Goal: Task Accomplishment & Management: Manage account settings

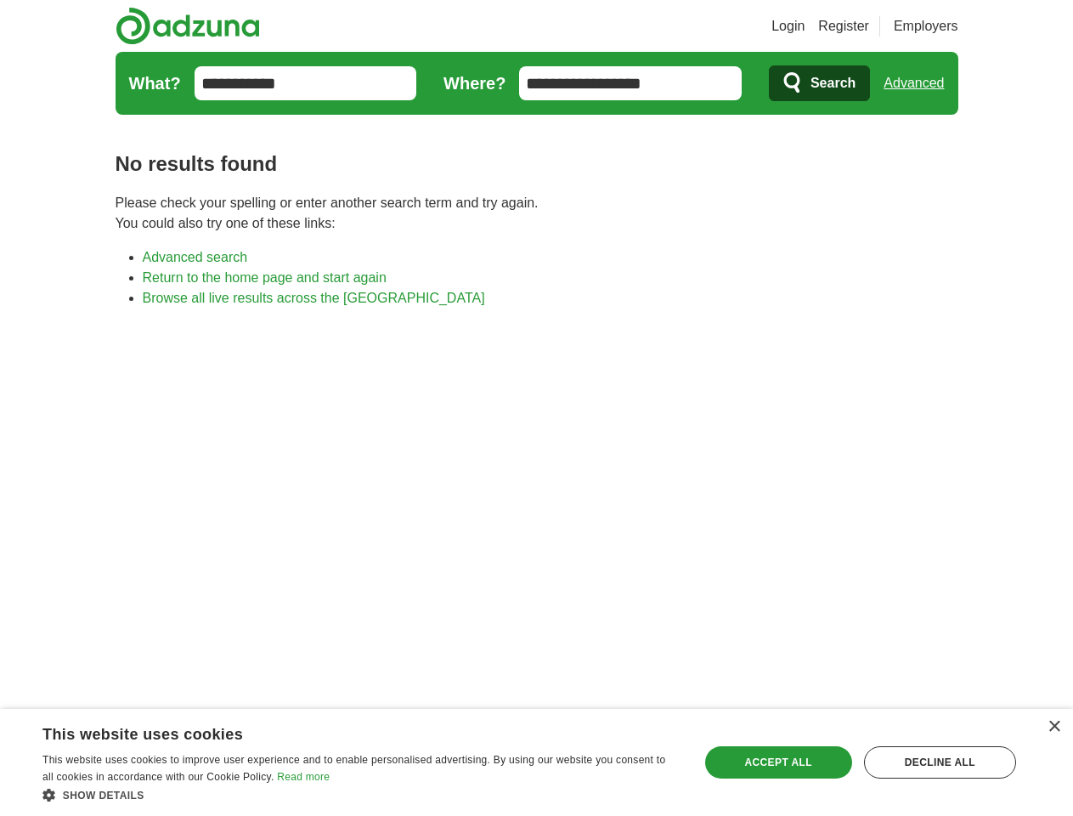
click at [805, 26] on link "Login" at bounding box center [788, 26] width 33 height 20
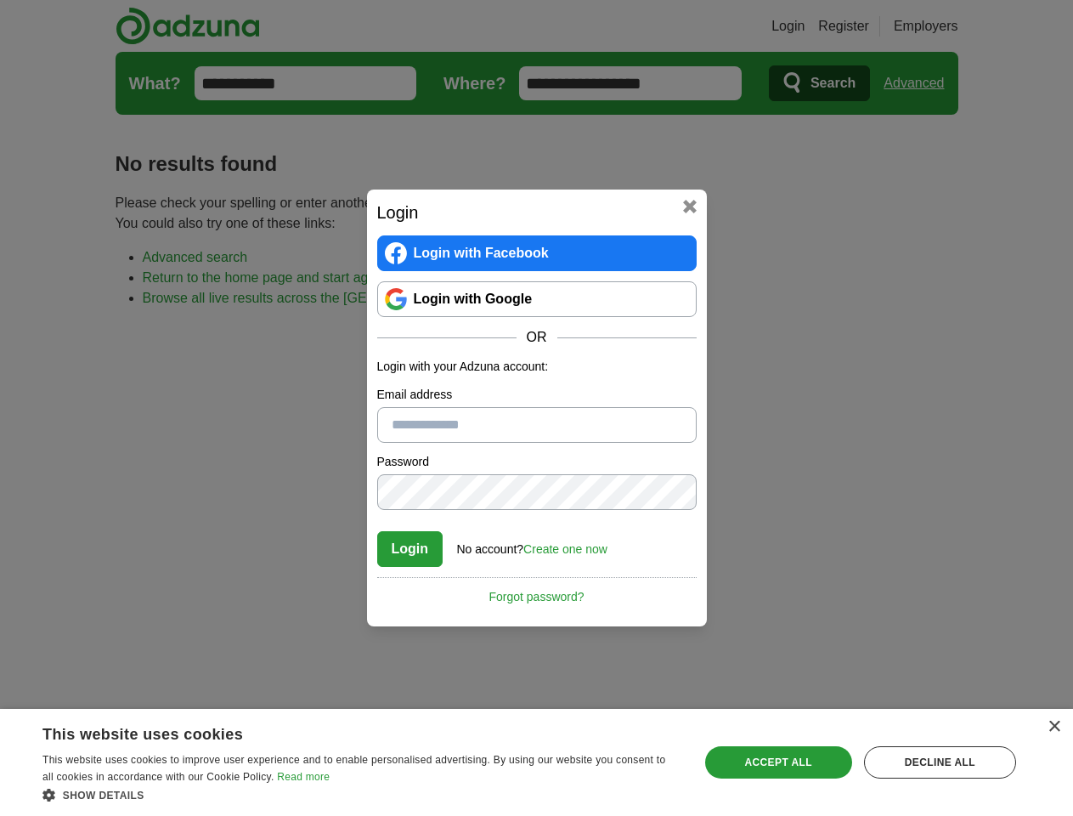
click at [920, 83] on div "Login Login with Facebook Login with Google OR Login with your Adzuna account: …" at bounding box center [536, 408] width 1073 height 816
click at [1054, 727] on div "×" at bounding box center [1054, 727] width 13 height 13
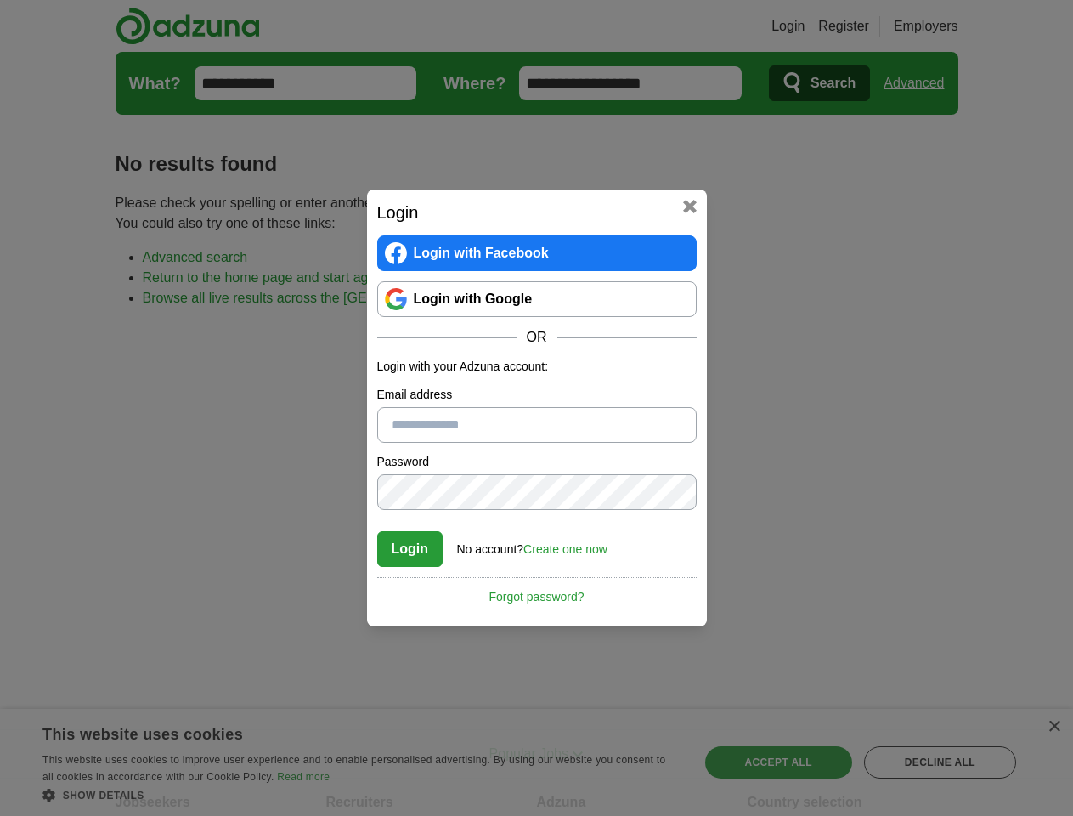
click at [360, 795] on div "Login Login with Facebook Login with Google OR Login with your Adzuna account: …" at bounding box center [536, 408] width 1073 height 816
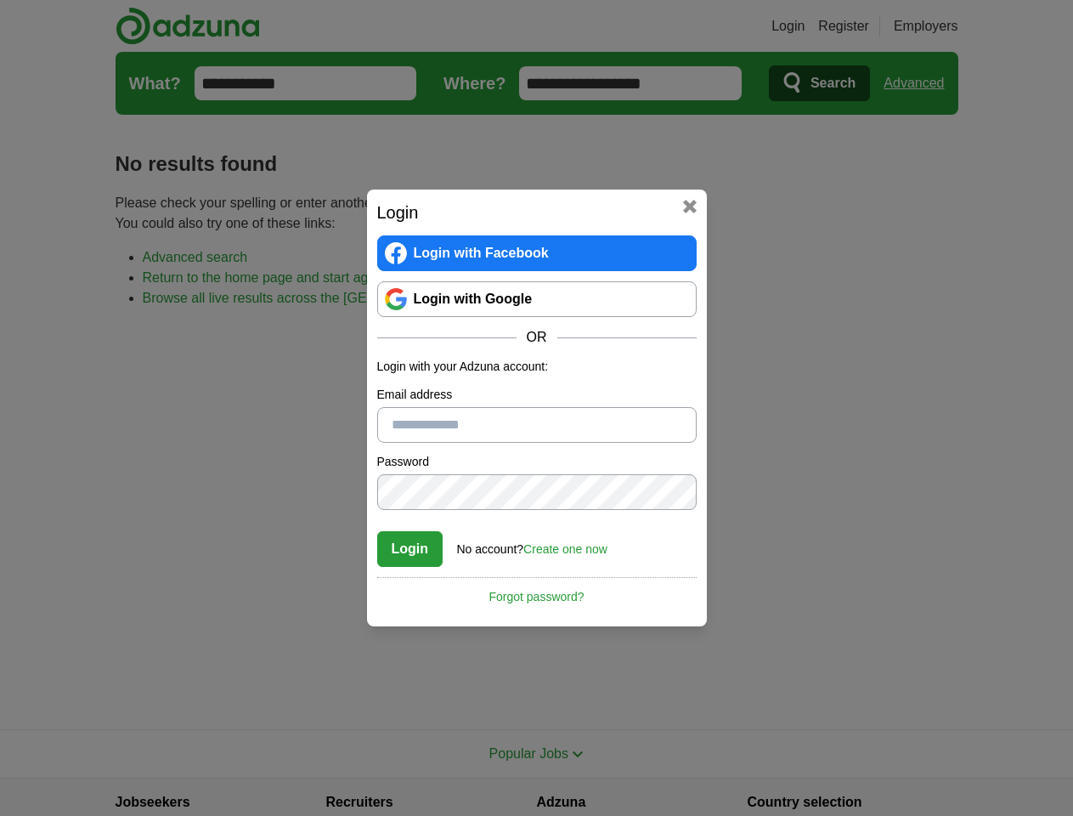
click at [778, 762] on div "Login Login with Facebook Login with Google OR Login with your Adzuna account: …" at bounding box center [536, 408] width 1073 height 816
click at [940, 762] on div "Login Login with Facebook Login with Google OR Login with your Adzuna account: …" at bounding box center [536, 408] width 1073 height 816
click at [53, 811] on div "Login Login with Facebook Login with Google OR Login with your Adzuna account: …" at bounding box center [536, 408] width 1073 height 816
click at [229, 811] on div "Login Login with Facebook Login with Google OR Login with your Adzuna account: …" at bounding box center [536, 408] width 1073 height 816
click at [365, 811] on div "Login Login with Facebook Login with Google OR Login with your Adzuna account: …" at bounding box center [536, 408] width 1073 height 816
